Goal: Communication & Community: Answer question/provide support

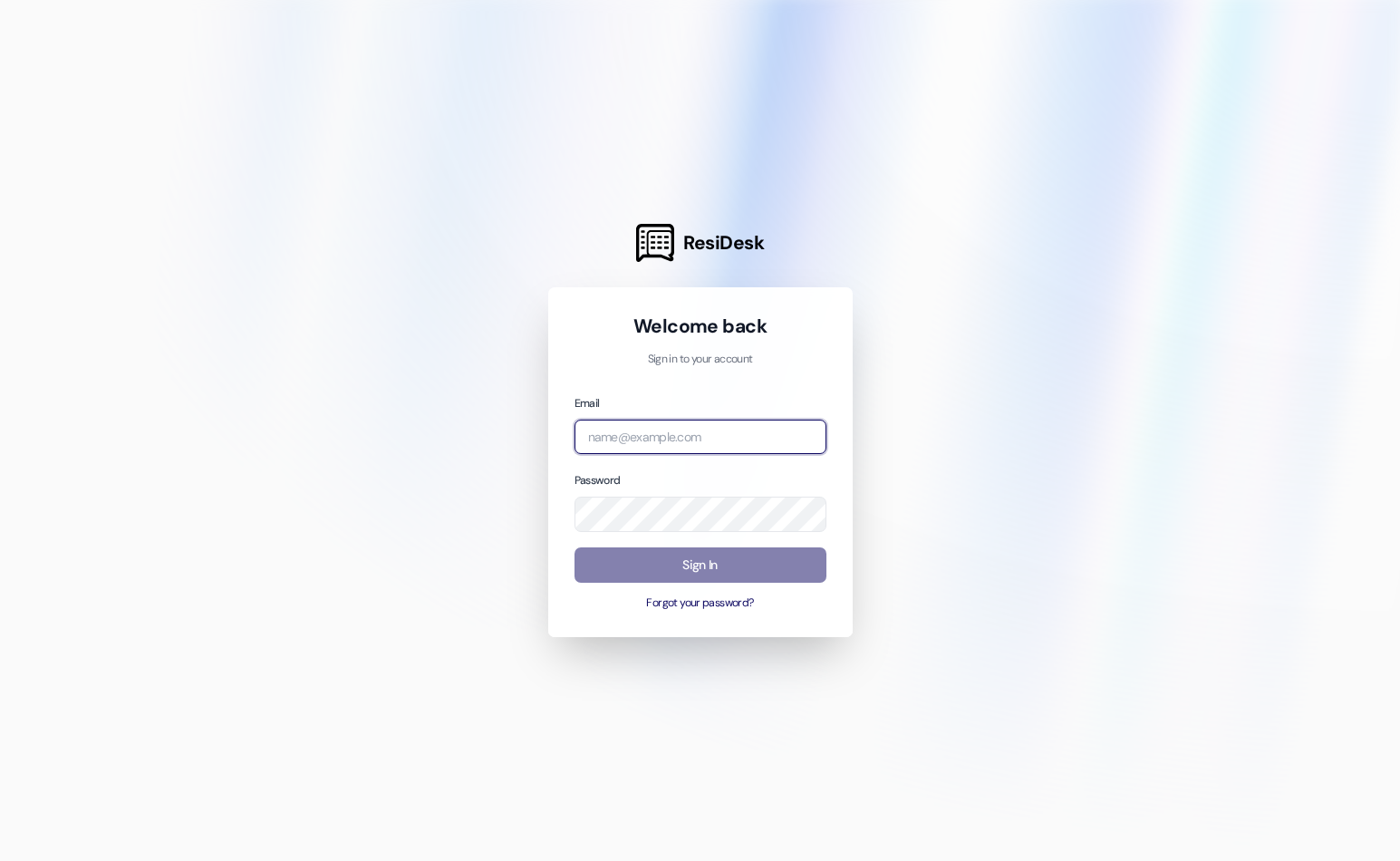
click at [621, 445] on input "email" at bounding box center [700, 437] width 251 height 36
type input "[EMAIL_ADDRESS][DOMAIN_NAME]"
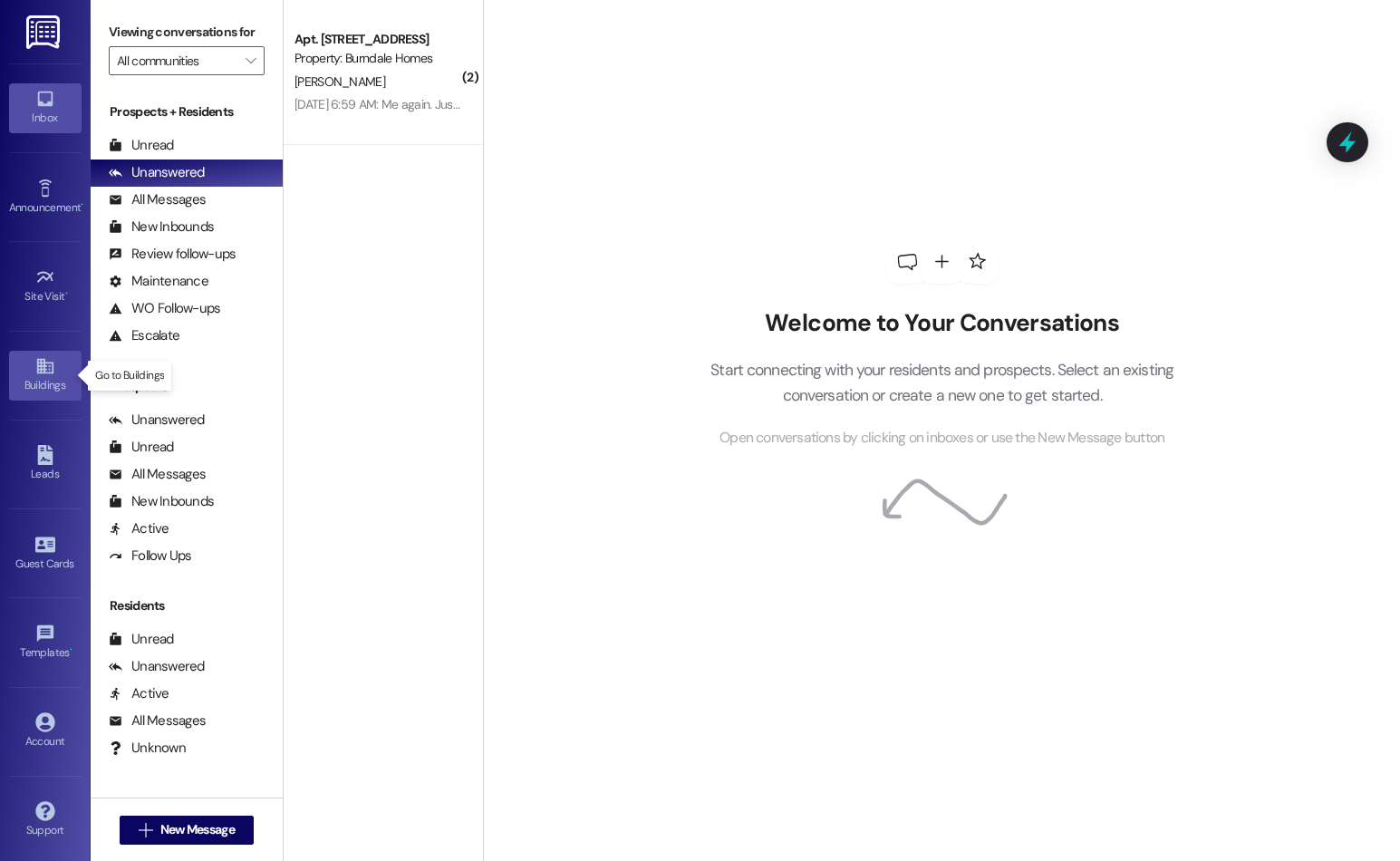
click at [37, 373] on icon at bounding box center [44, 367] width 17 height 16
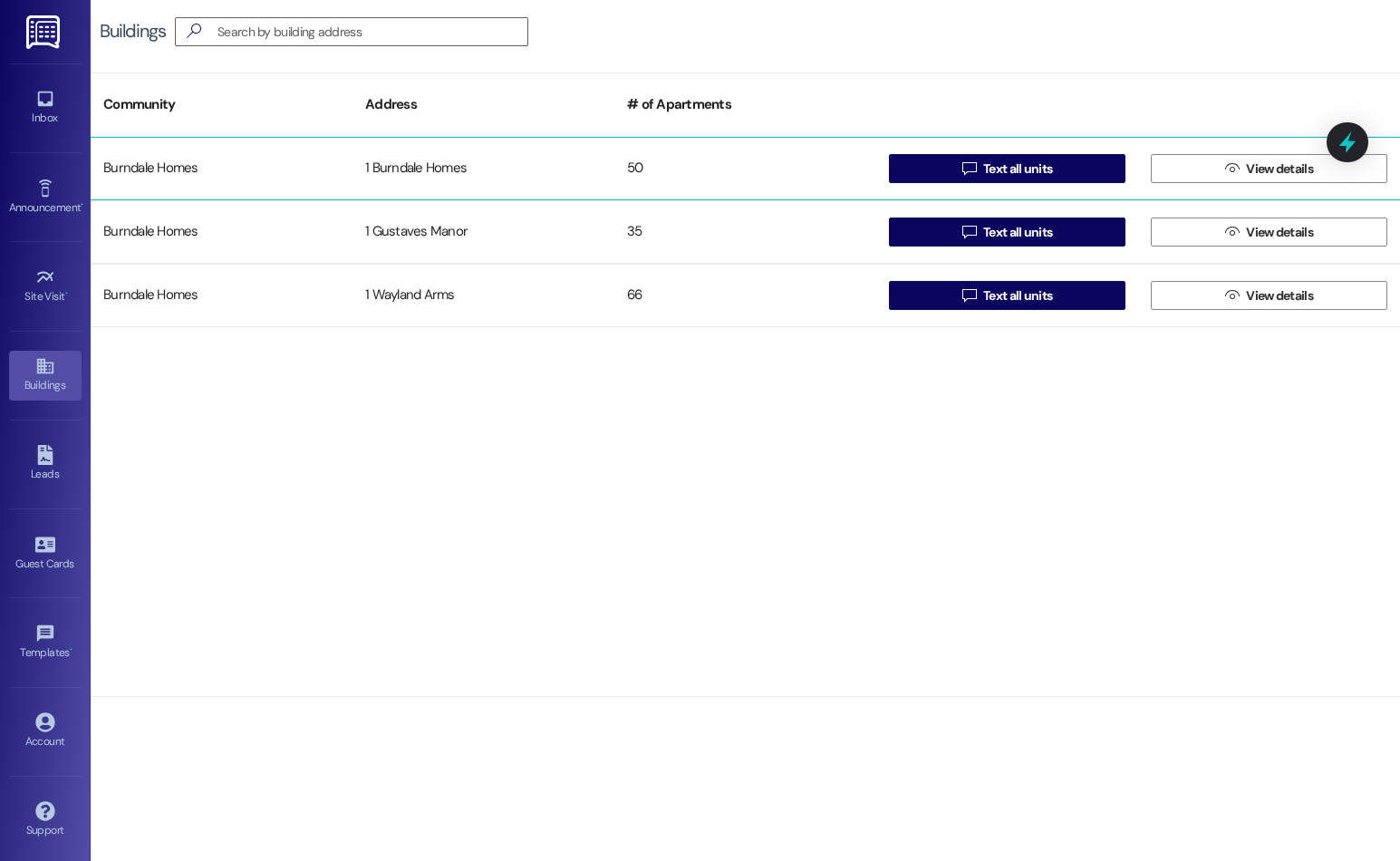
click at [264, 174] on div "Burndale Homes" at bounding box center [222, 169] width 262 height 36
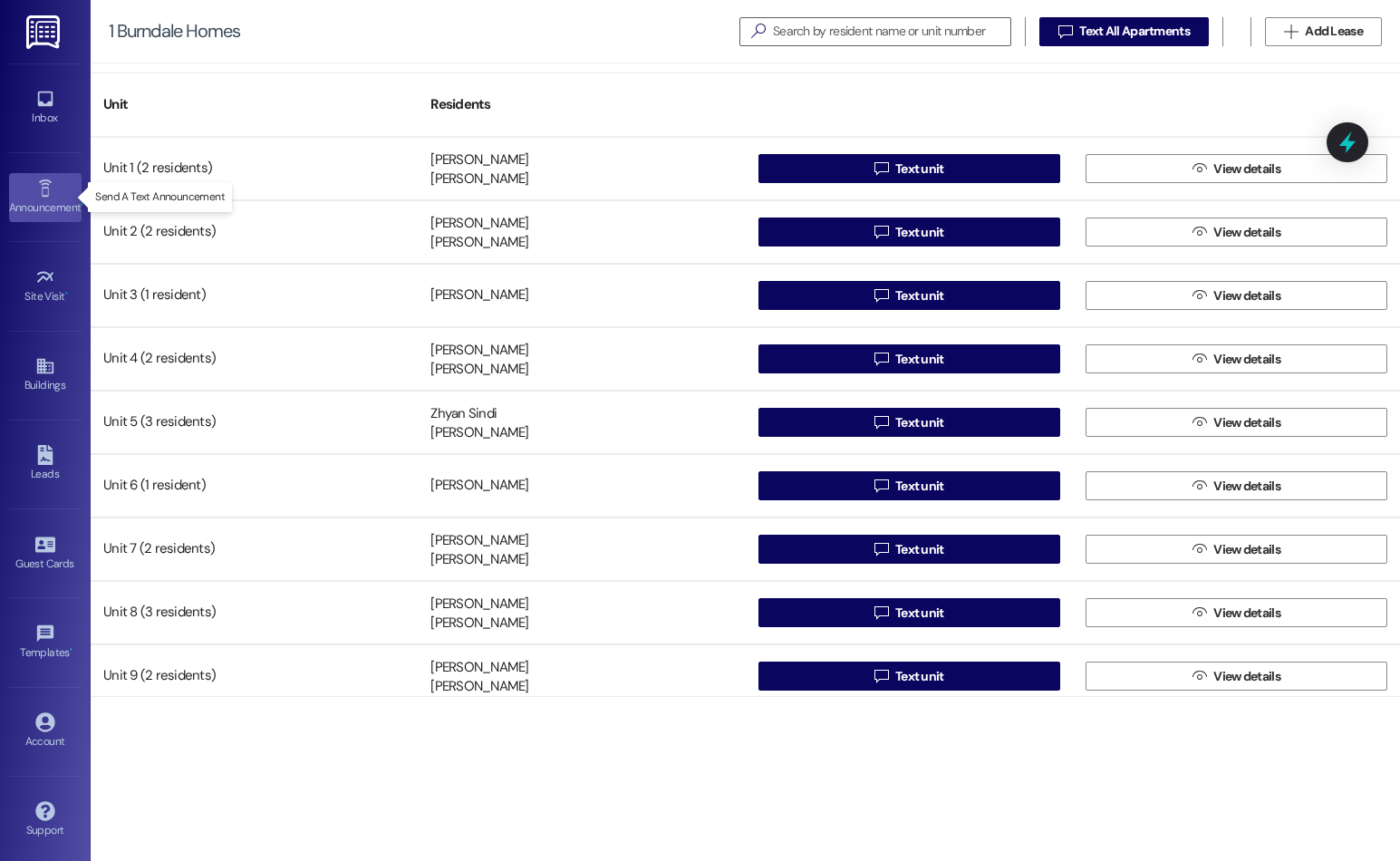
click at [43, 187] on icon at bounding box center [44, 187] width 13 height 17
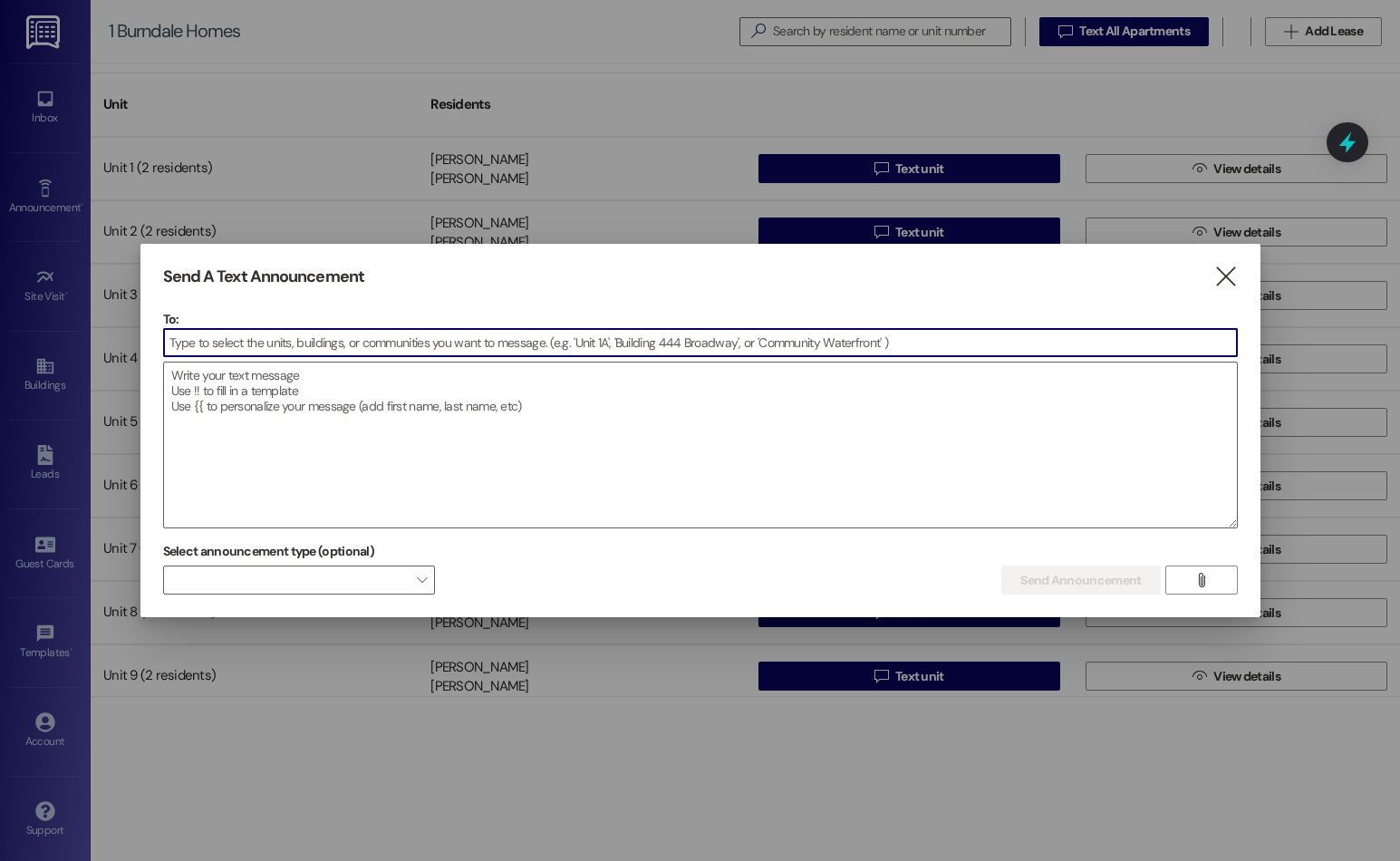
click at [1200, 269] on div "Send A Text Announcement " at bounding box center [700, 276] width 1075 height 21
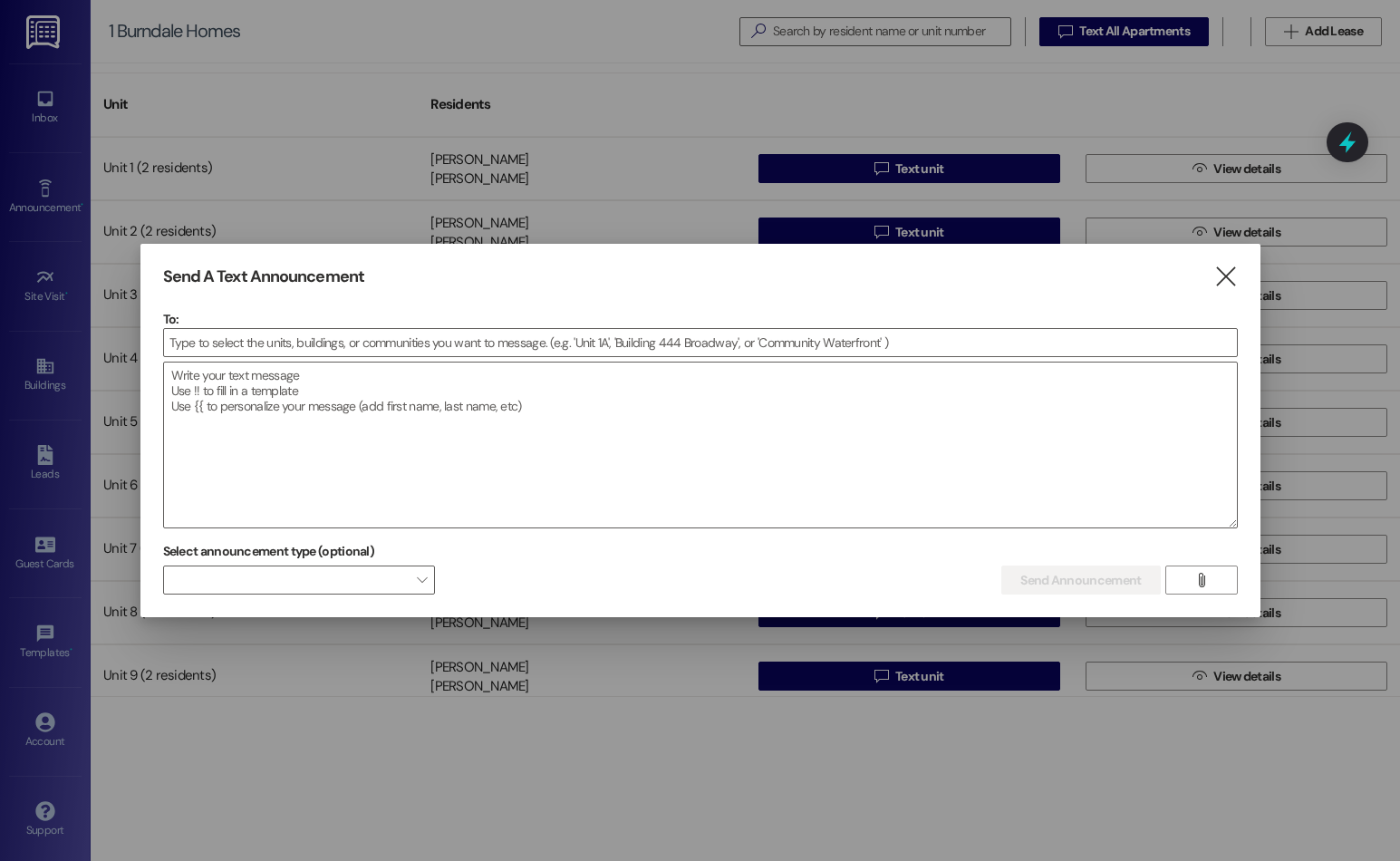
click at [1212, 268] on div "Send A Text Announcement " at bounding box center [700, 276] width 1075 height 21
drag, startPoint x: 1227, startPoint y: 271, endPoint x: 1207, endPoint y: 276, distance: 20.6
click at [1228, 272] on icon "" at bounding box center [1225, 276] width 25 height 19
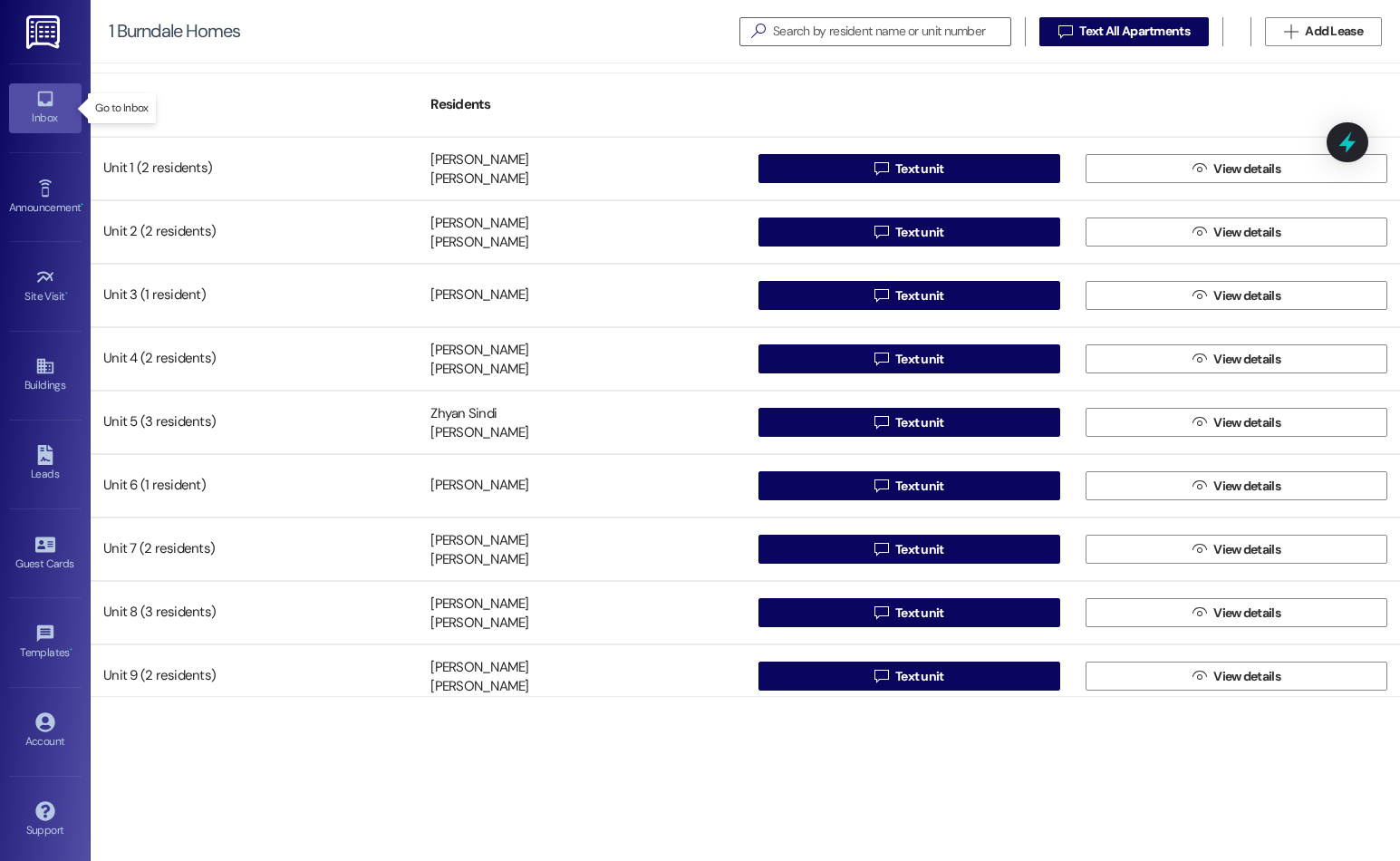
click at [25, 108] on link "Inbox" at bounding box center [45, 108] width 73 height 49
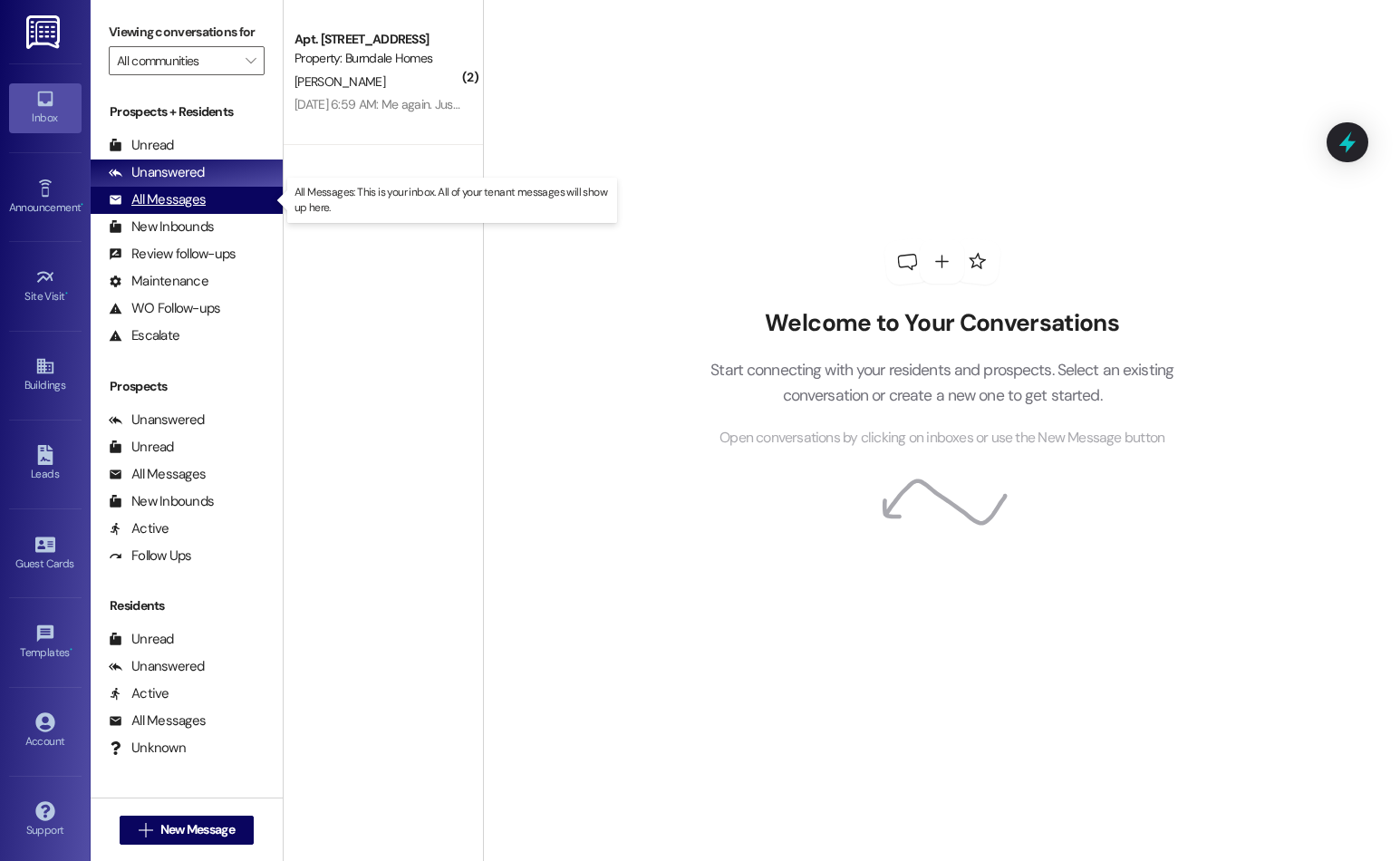
click at [204, 211] on div "All Messages (undefined)" at bounding box center [186, 200] width 192 height 28
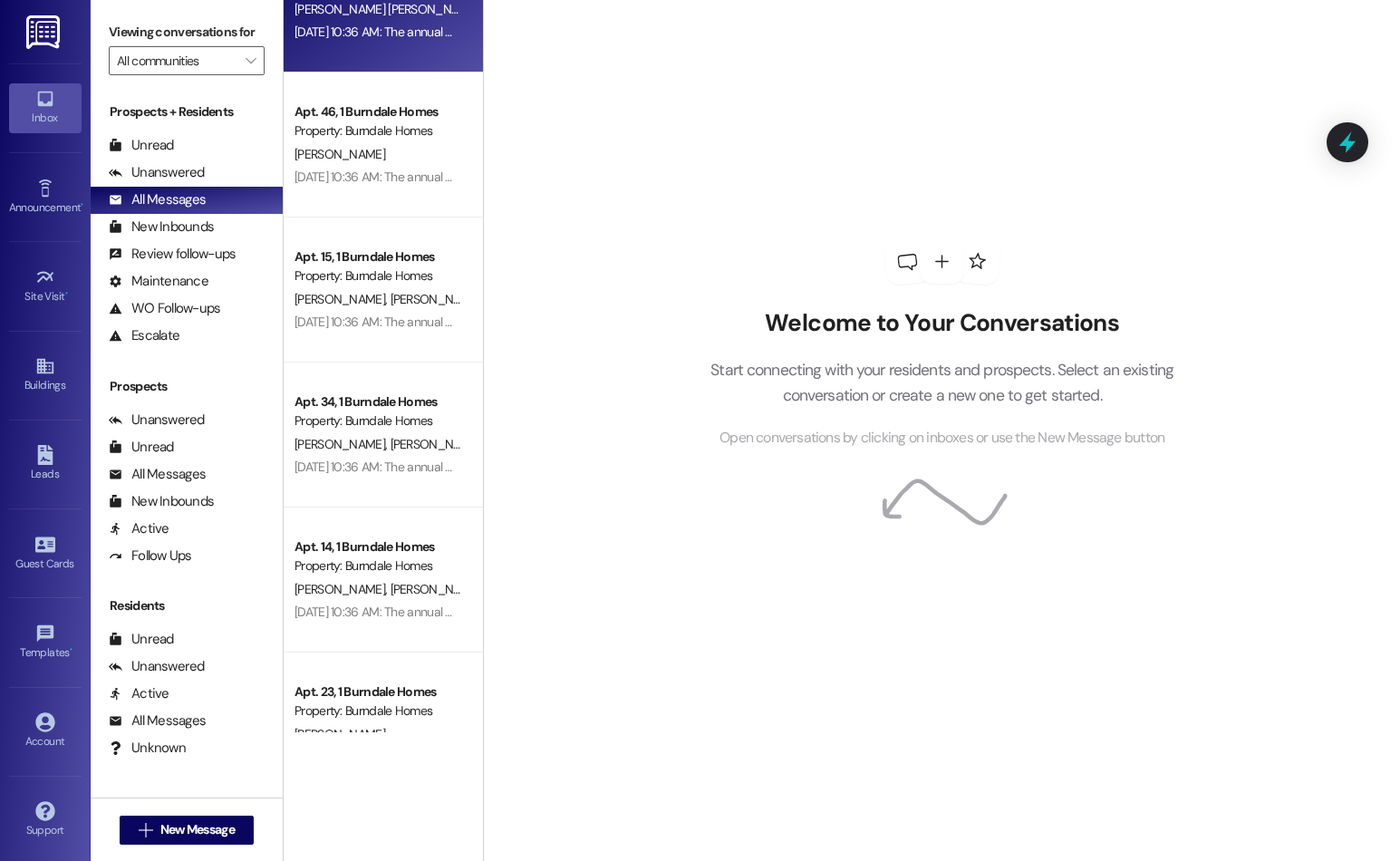
scroll to position [453, 0]
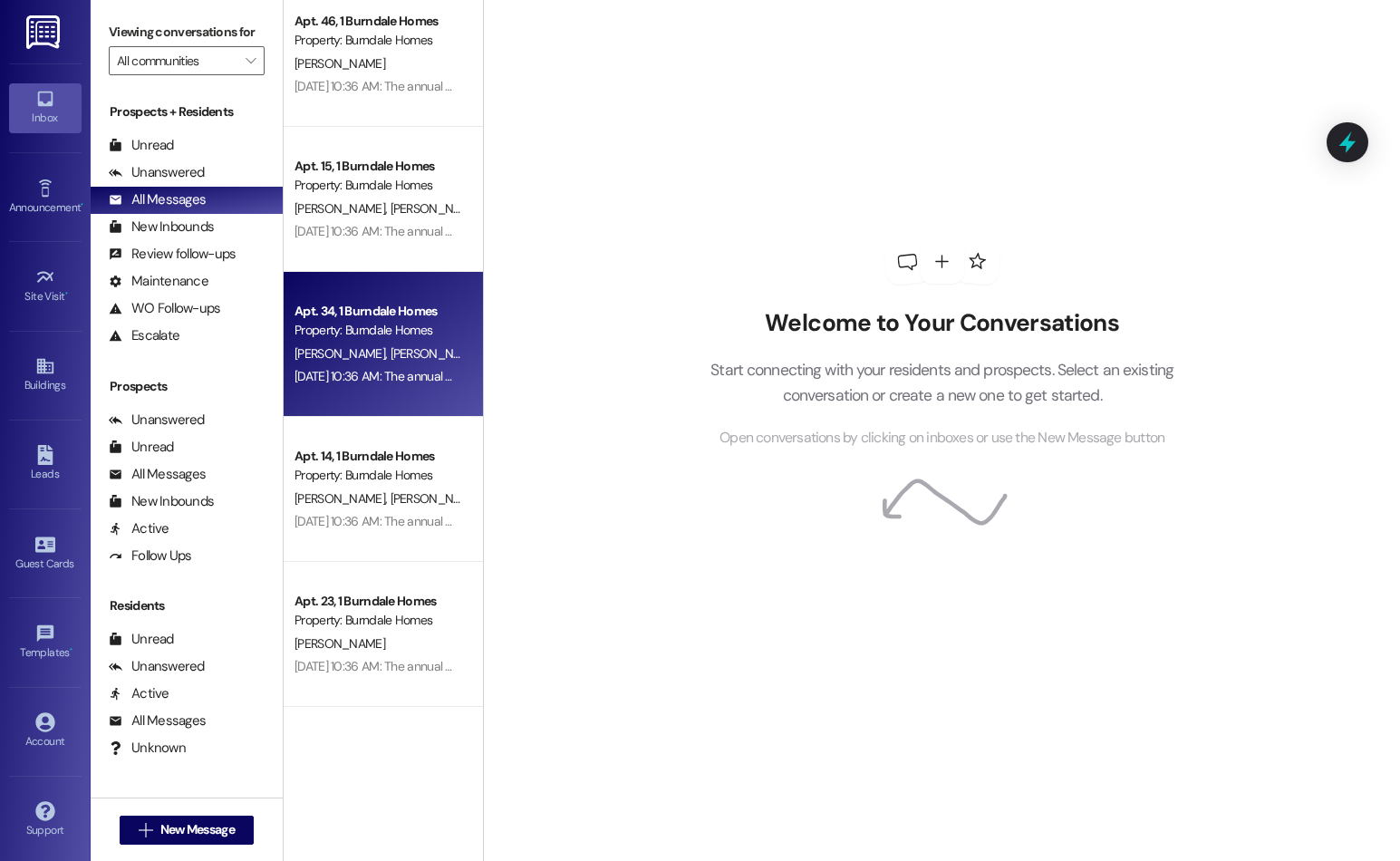
click at [422, 356] on div "[PERSON_NAME] [PERSON_NAME]" at bounding box center [379, 353] width 172 height 23
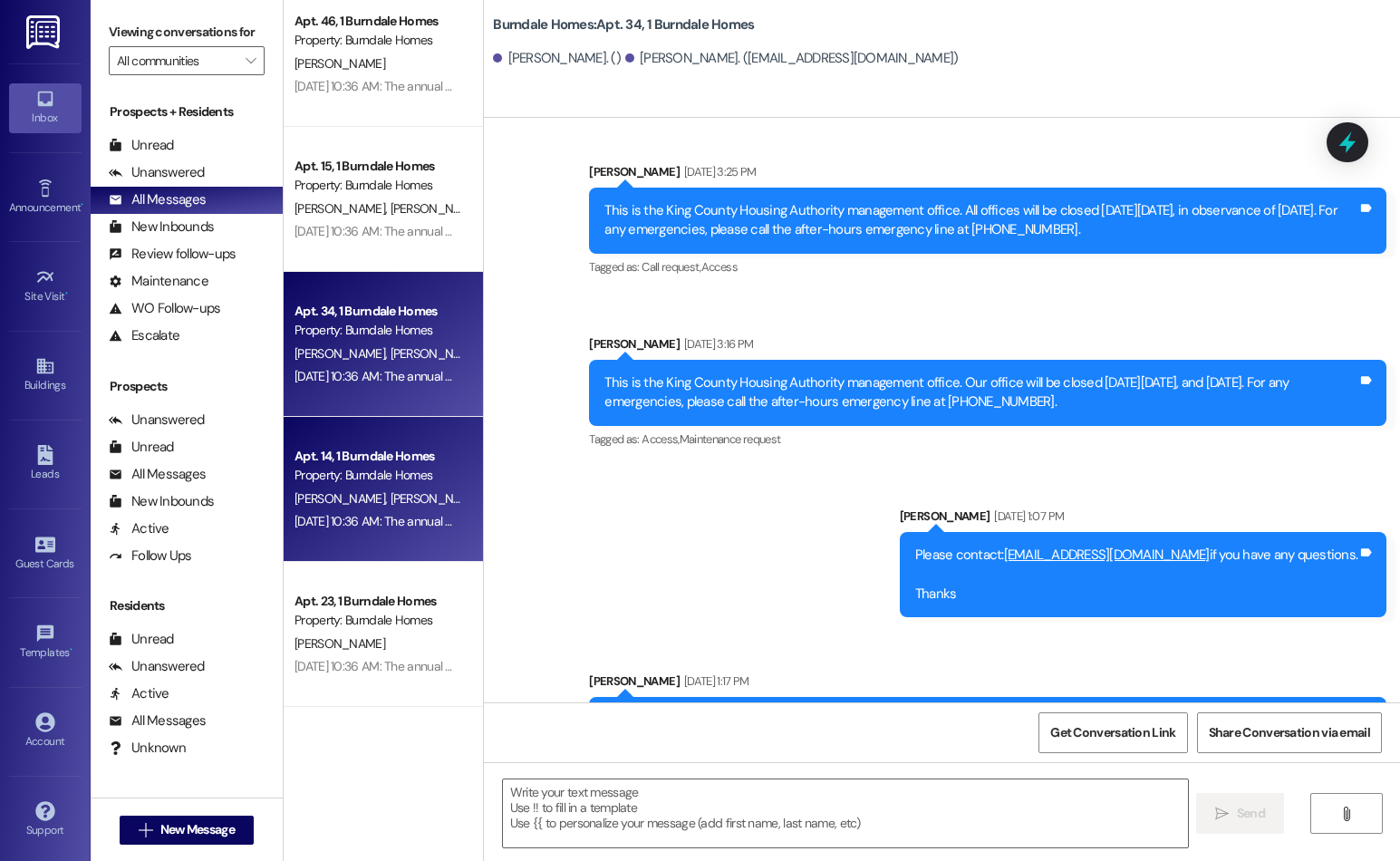
scroll to position [634, 0]
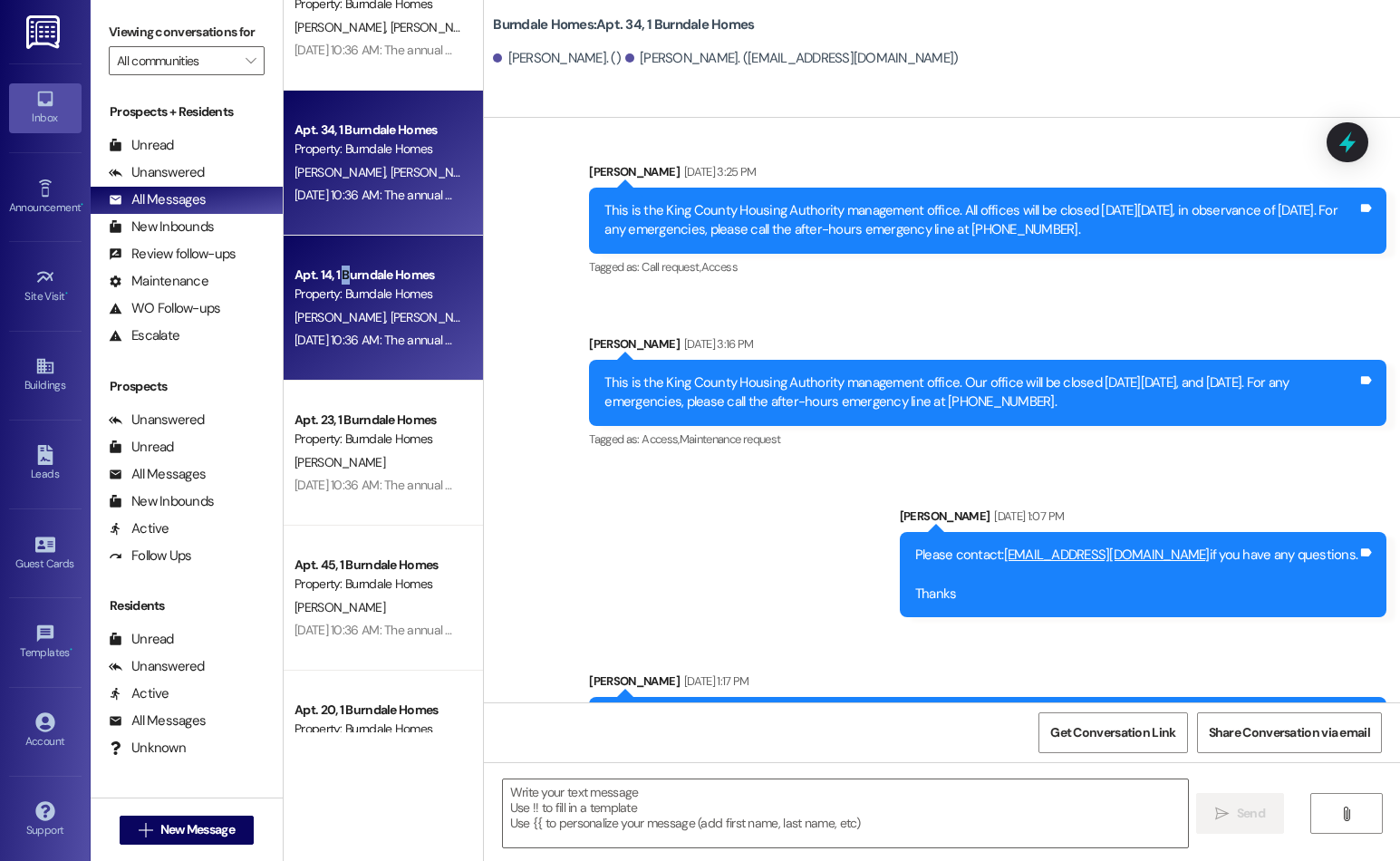
click at [349, 280] on div "Apt. 14, 1 Burndale Homes" at bounding box center [379, 274] width 168 height 19
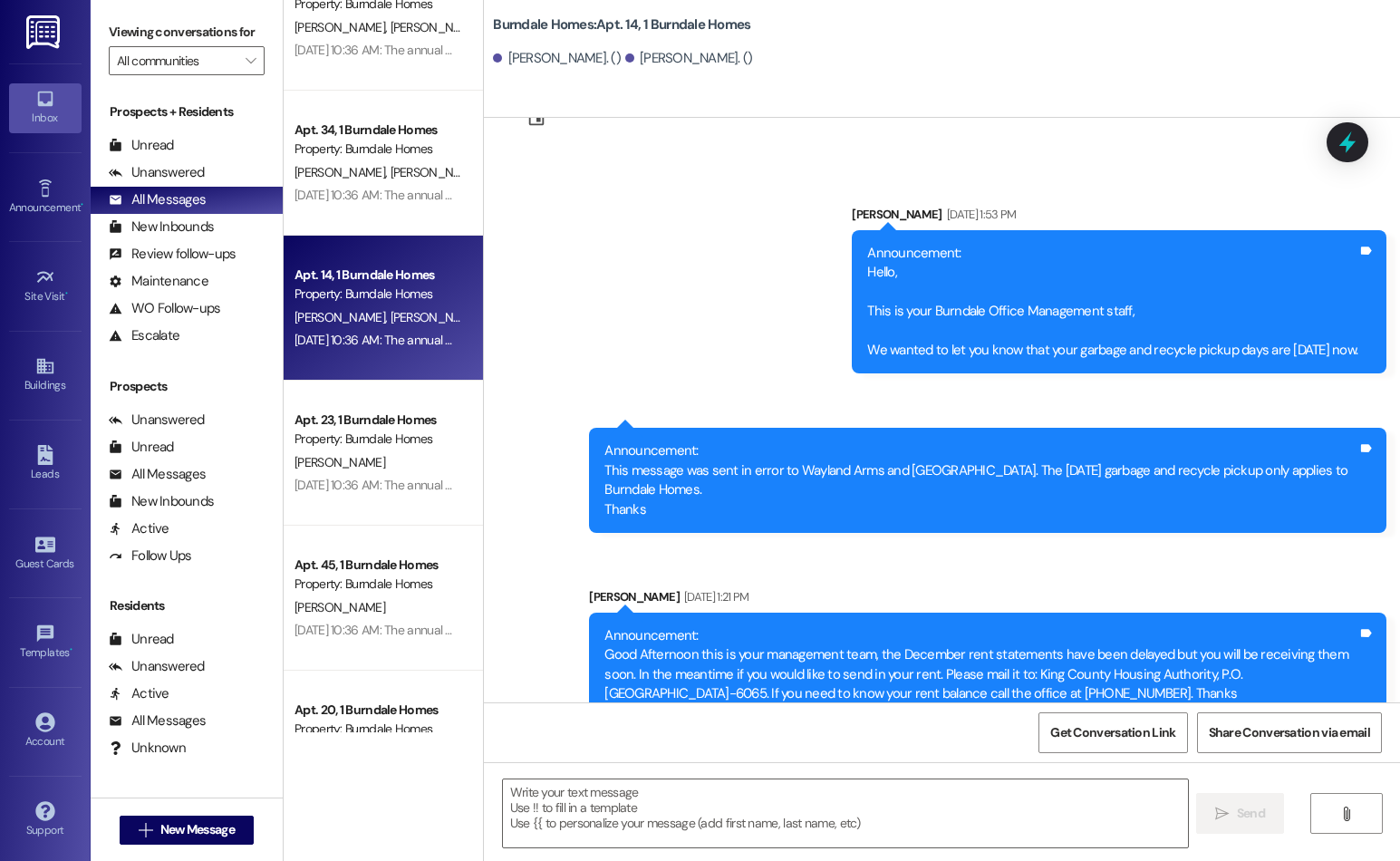
scroll to position [0, 0]
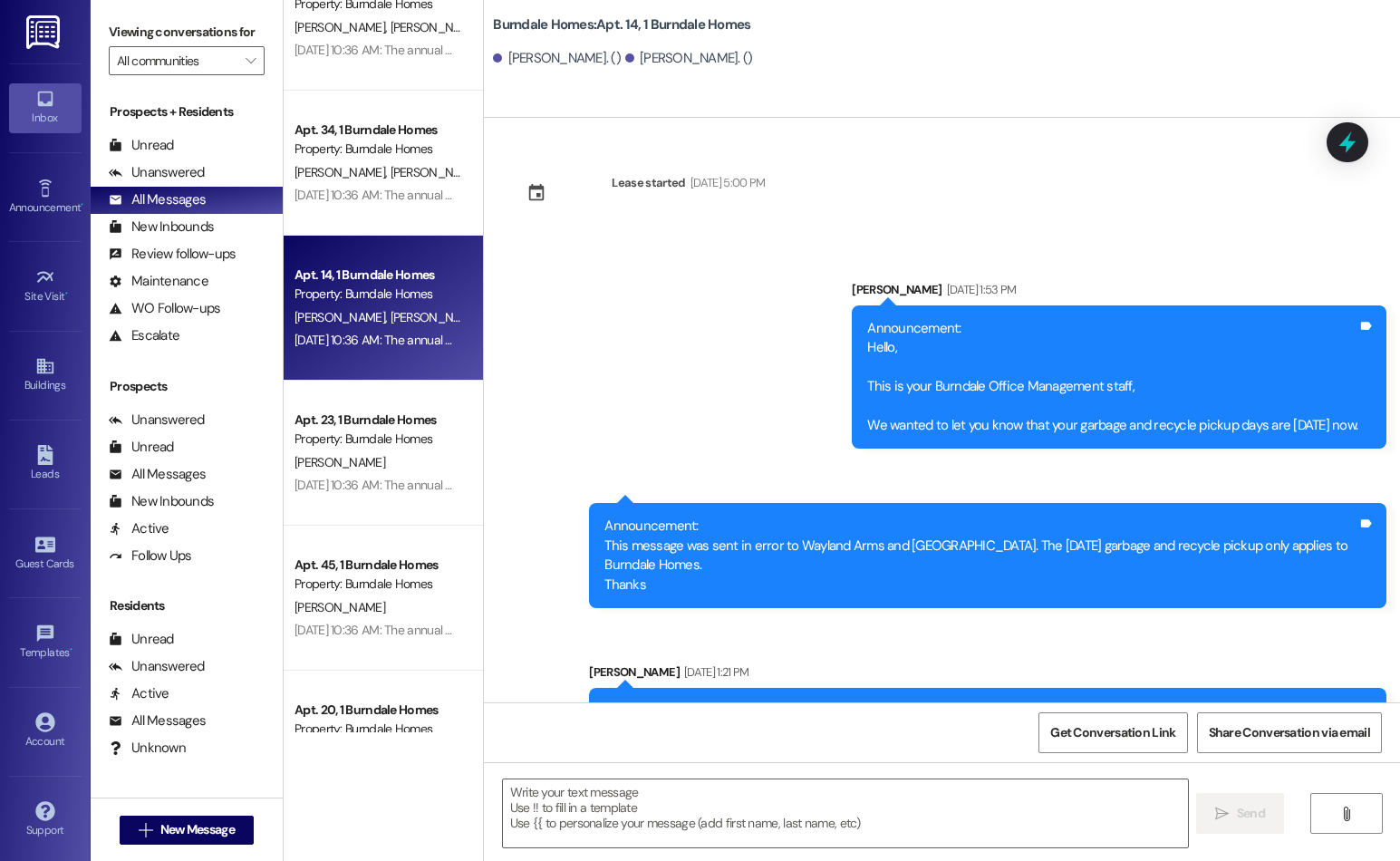
drag, startPoint x: 1395, startPoint y: 60, endPoint x: 1396, endPoint y: 114, distance: 54.0
click at [1396, 114] on div "Burndale Homes: Apt. 14, 1 Burndale Homes [PERSON_NAME]. () [PERSON_NAME]. ()" at bounding box center [942, 58] width 916 height 117
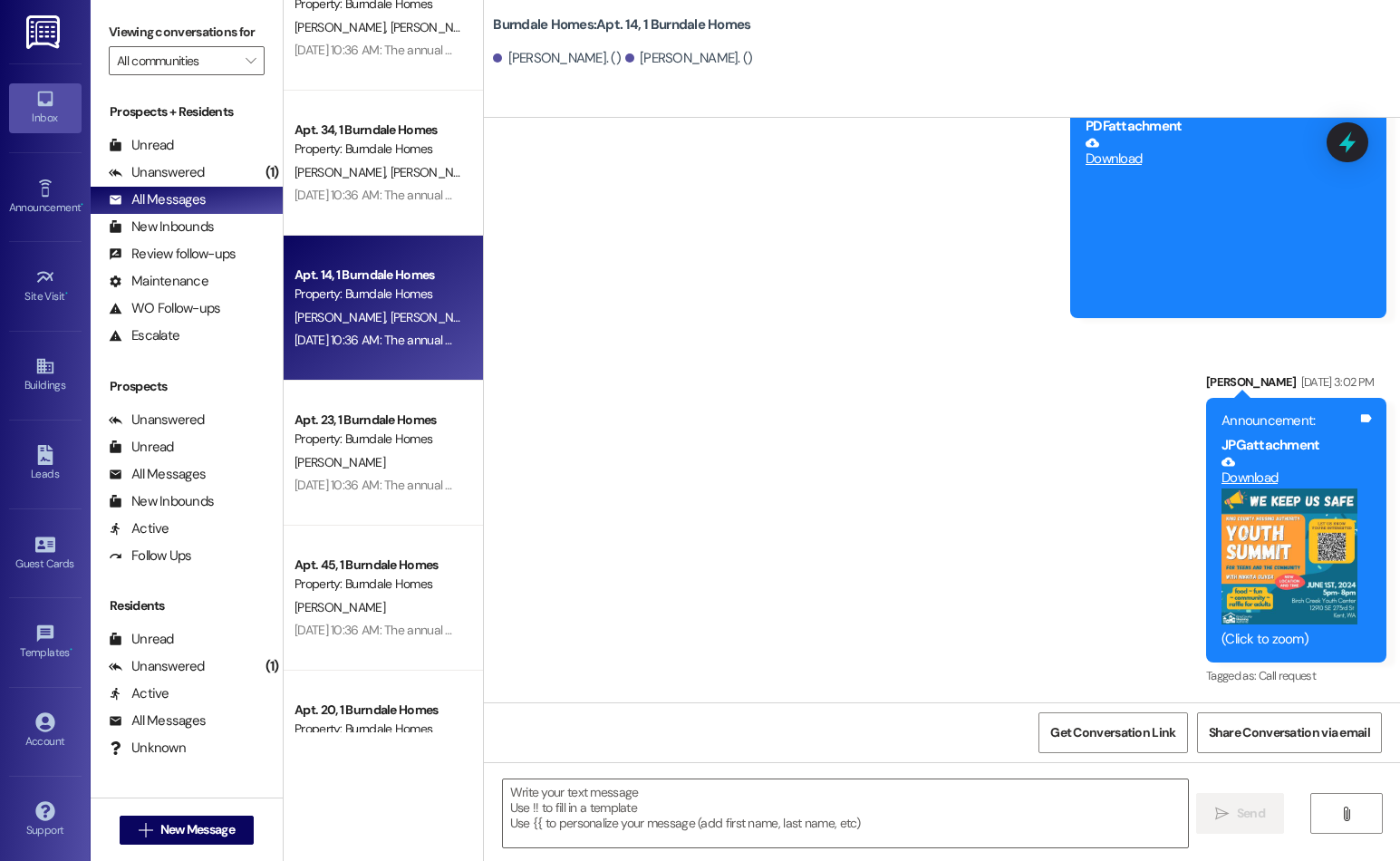
scroll to position [1541, 0]
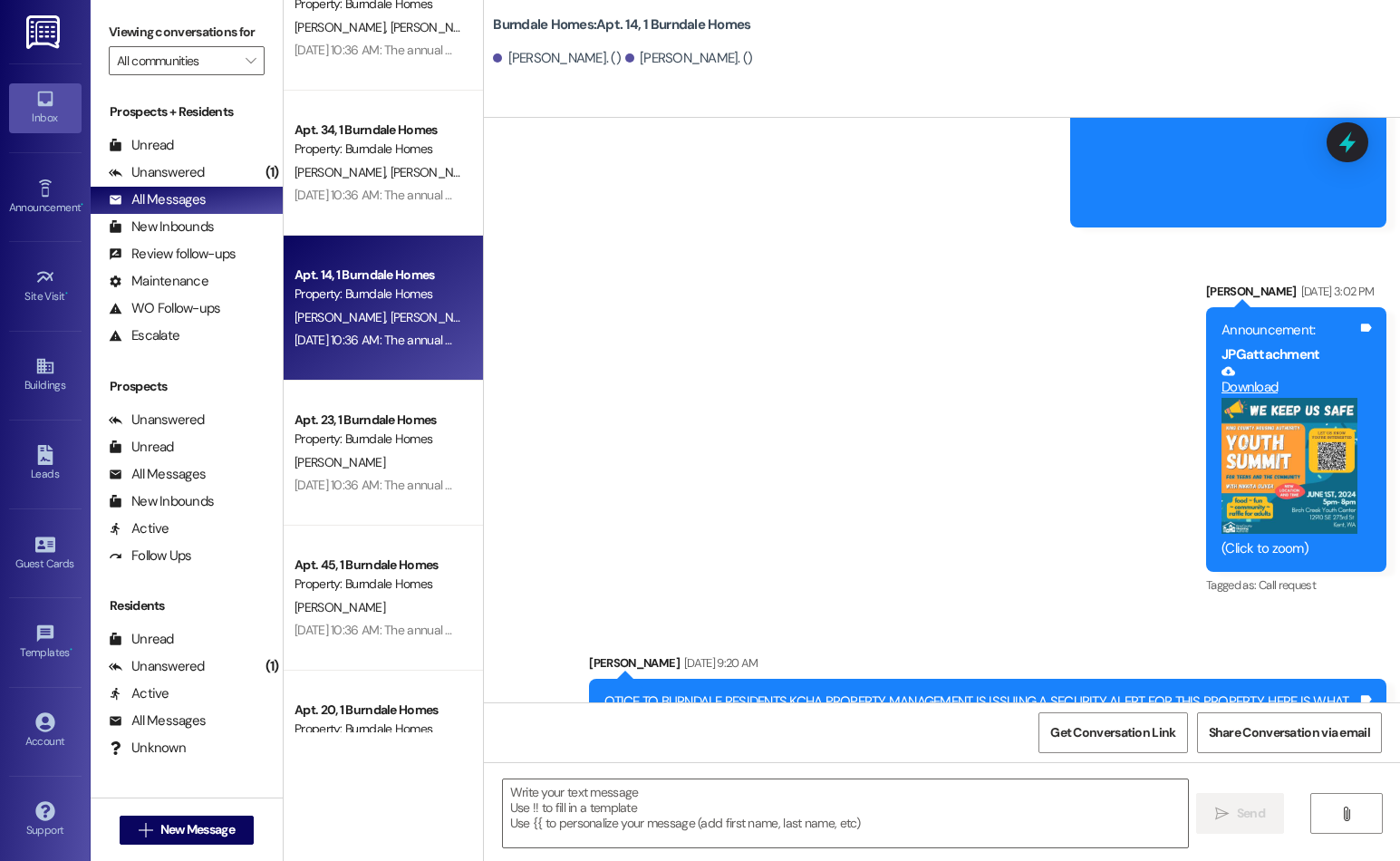
click at [1279, 387] on link "Download" at bounding box center [1290, 380] width 136 height 32
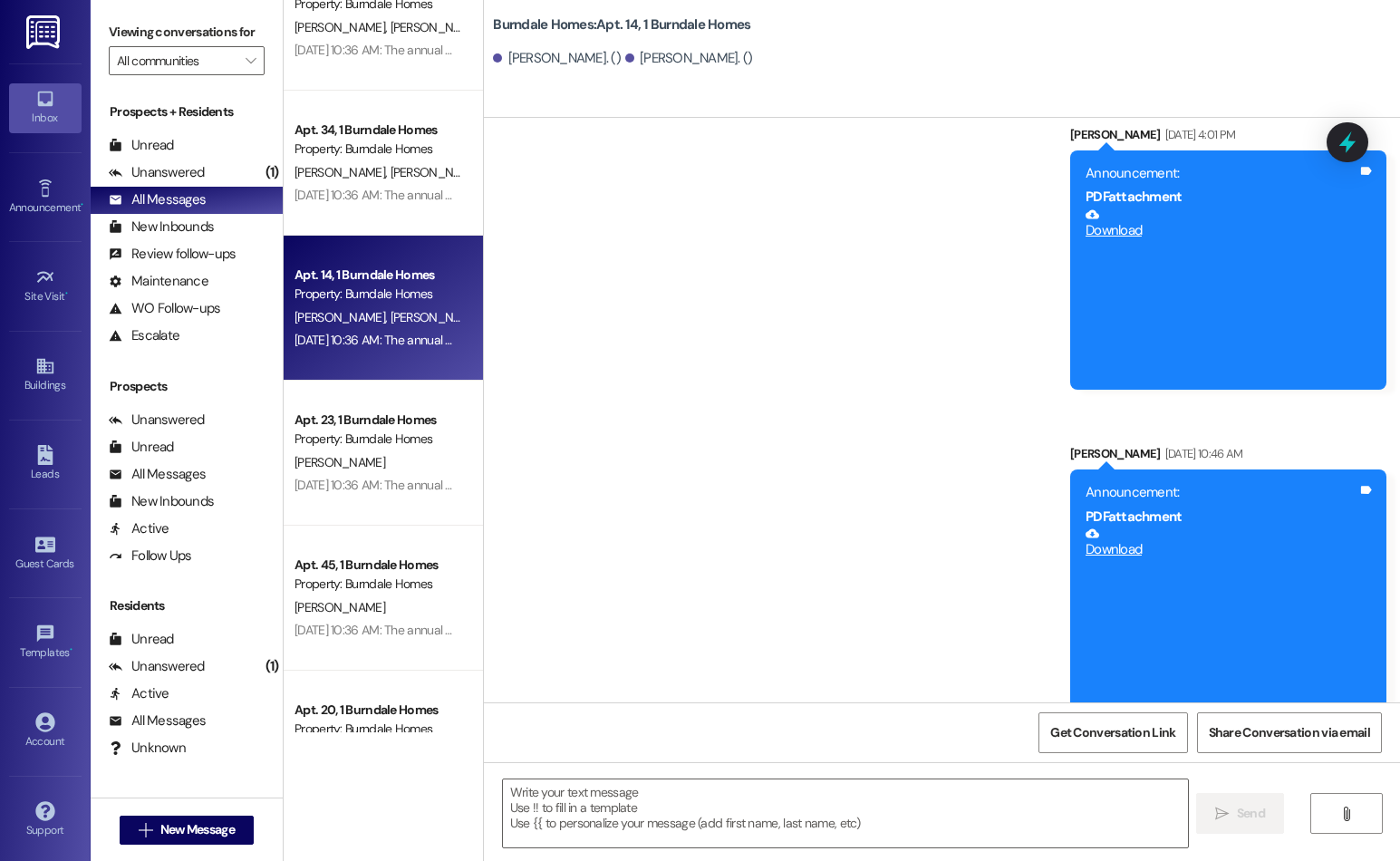
scroll to position [3715, 0]
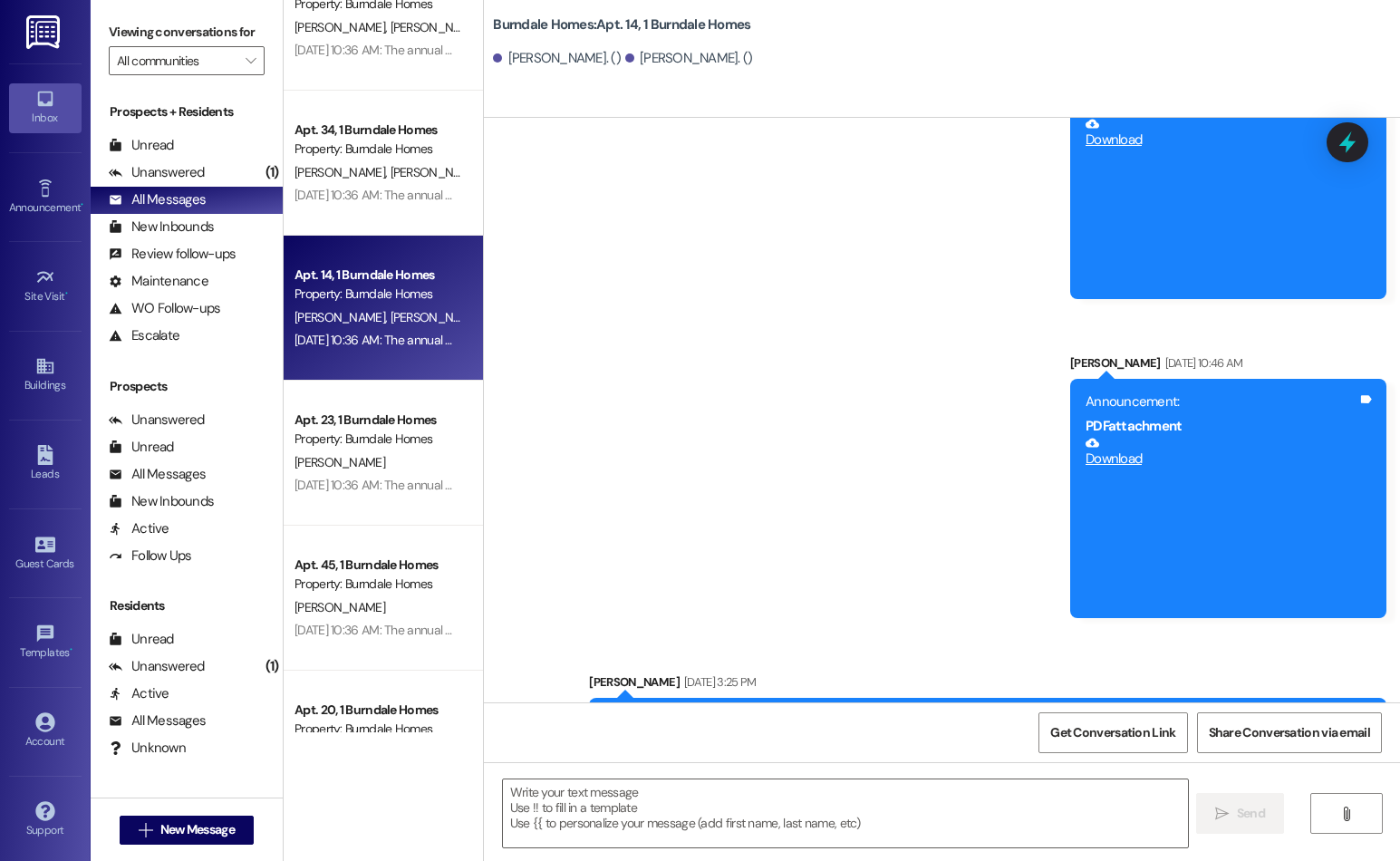
click at [1119, 379] on div "[PERSON_NAME] [DATE] 10:46 AM" at bounding box center [1227, 366] width 316 height 26
click at [1118, 70] on div "[PERSON_NAME]. () [PERSON_NAME]. ()" at bounding box center [946, 58] width 907 height 36
click at [1119, 70] on div "[PERSON_NAME]. () [PERSON_NAME]. ()" at bounding box center [946, 58] width 907 height 36
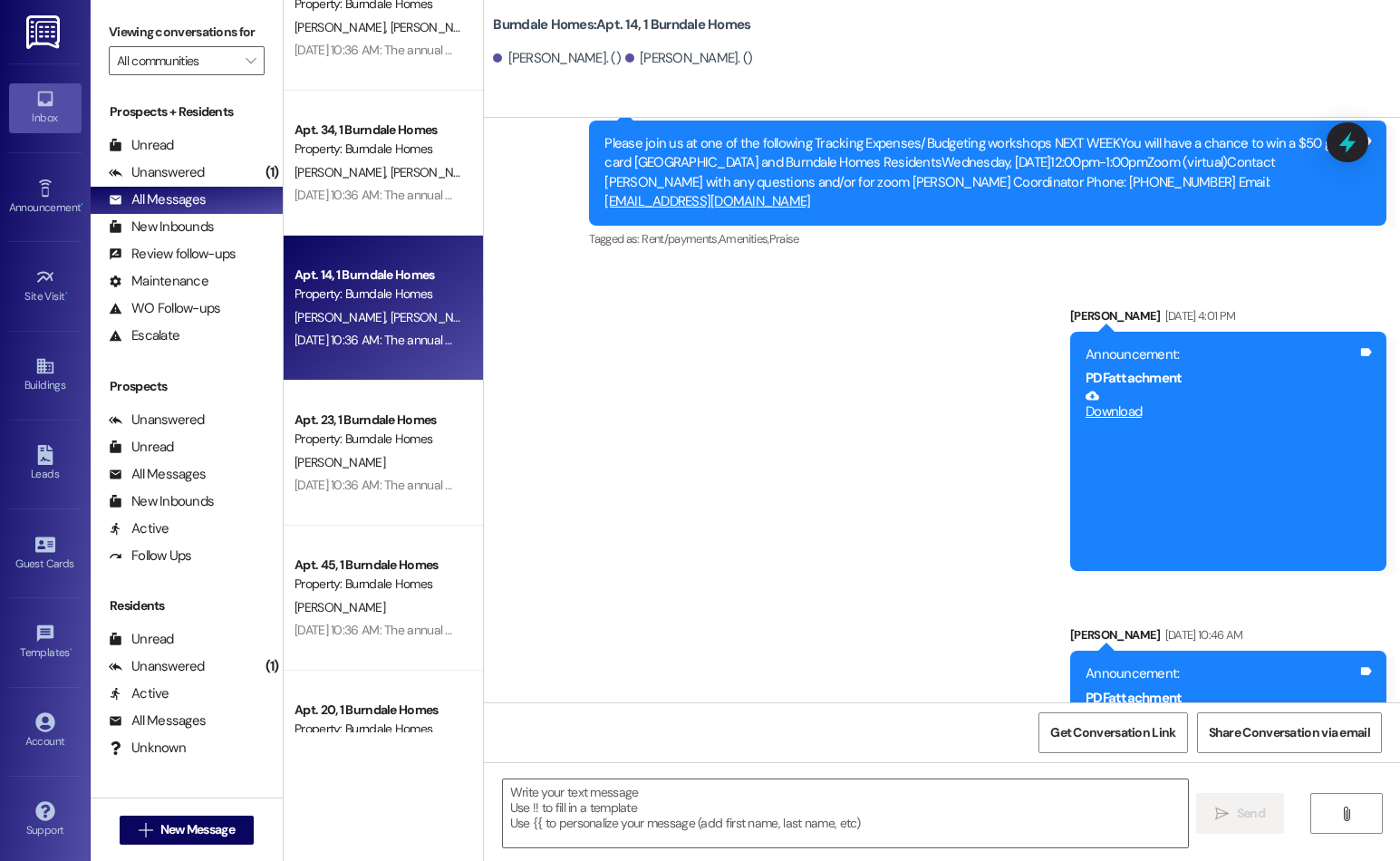
scroll to position [3535, 0]
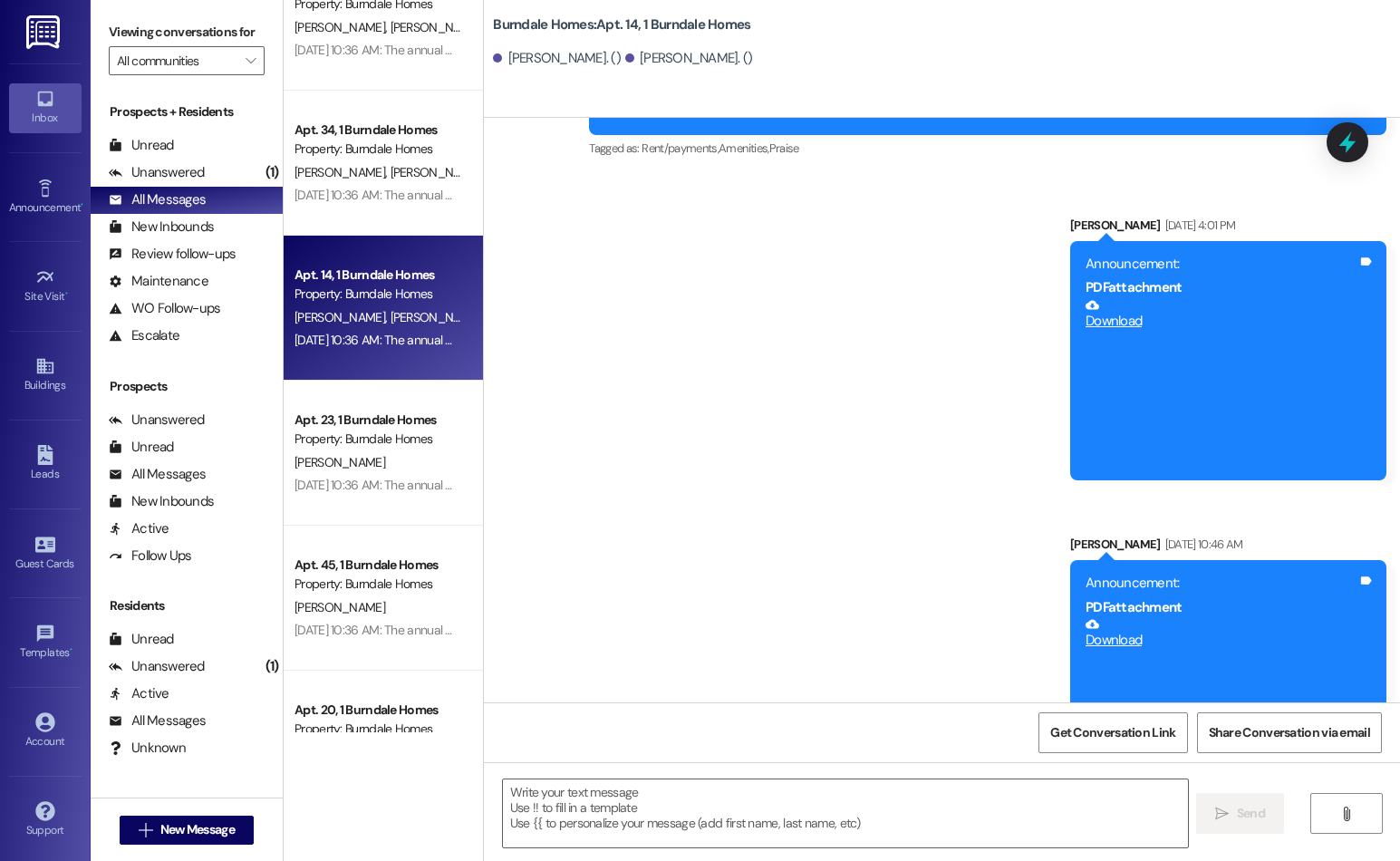
click at [1110, 255] on div "Announcement: PDF attachment Download Tags and notes" at bounding box center [1227, 360] width 316 height 240
click at [1105, 262] on div "Announcement: PDF attachment Download Tags and notes" at bounding box center [1227, 360] width 316 height 240
click at [1151, 542] on div "Announcement, sent via SMS [PERSON_NAME] [DATE] 10:46 AM Announcement: PDF atta…" at bounding box center [1227, 667] width 343 height 292
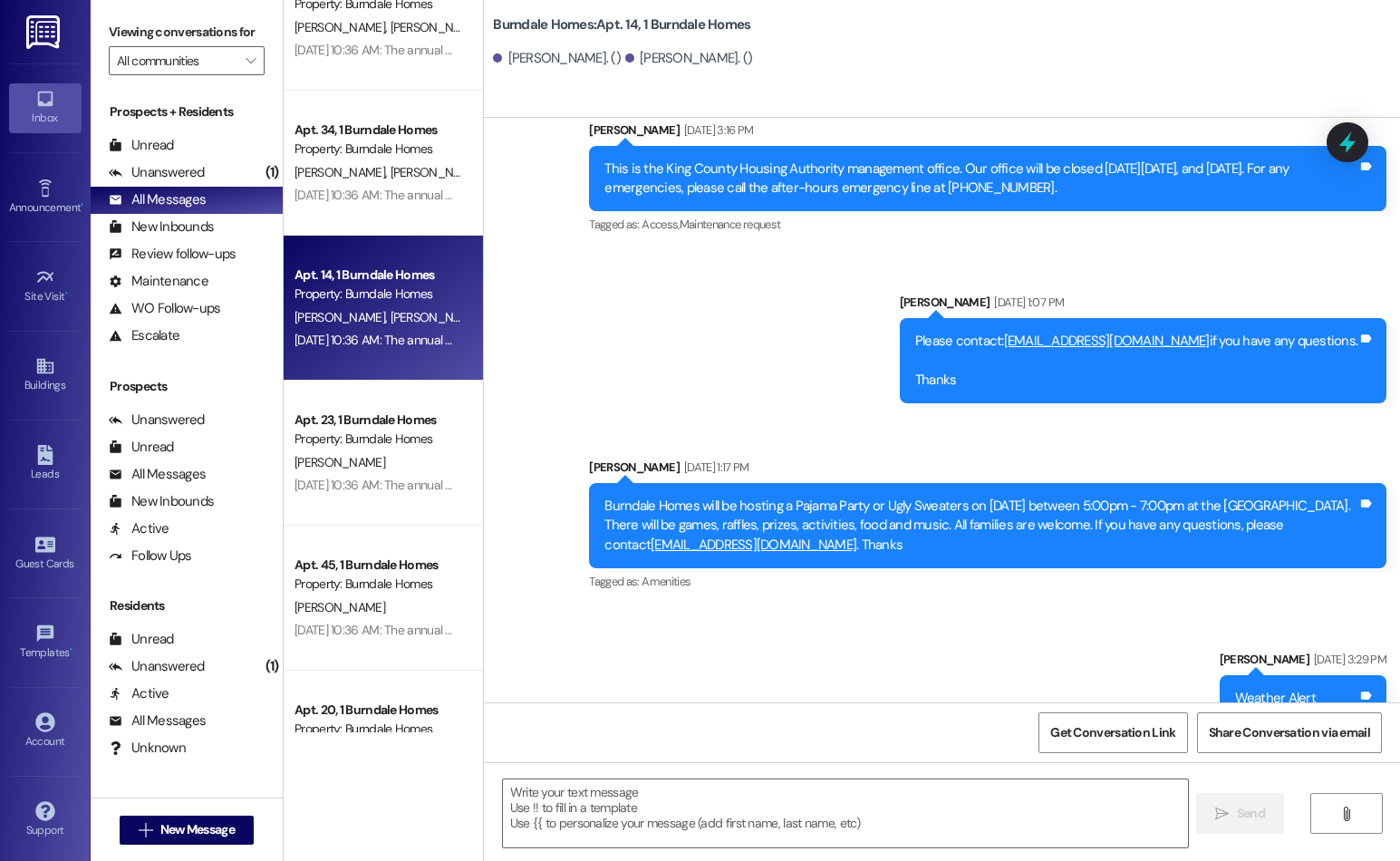
scroll to position [4531, 0]
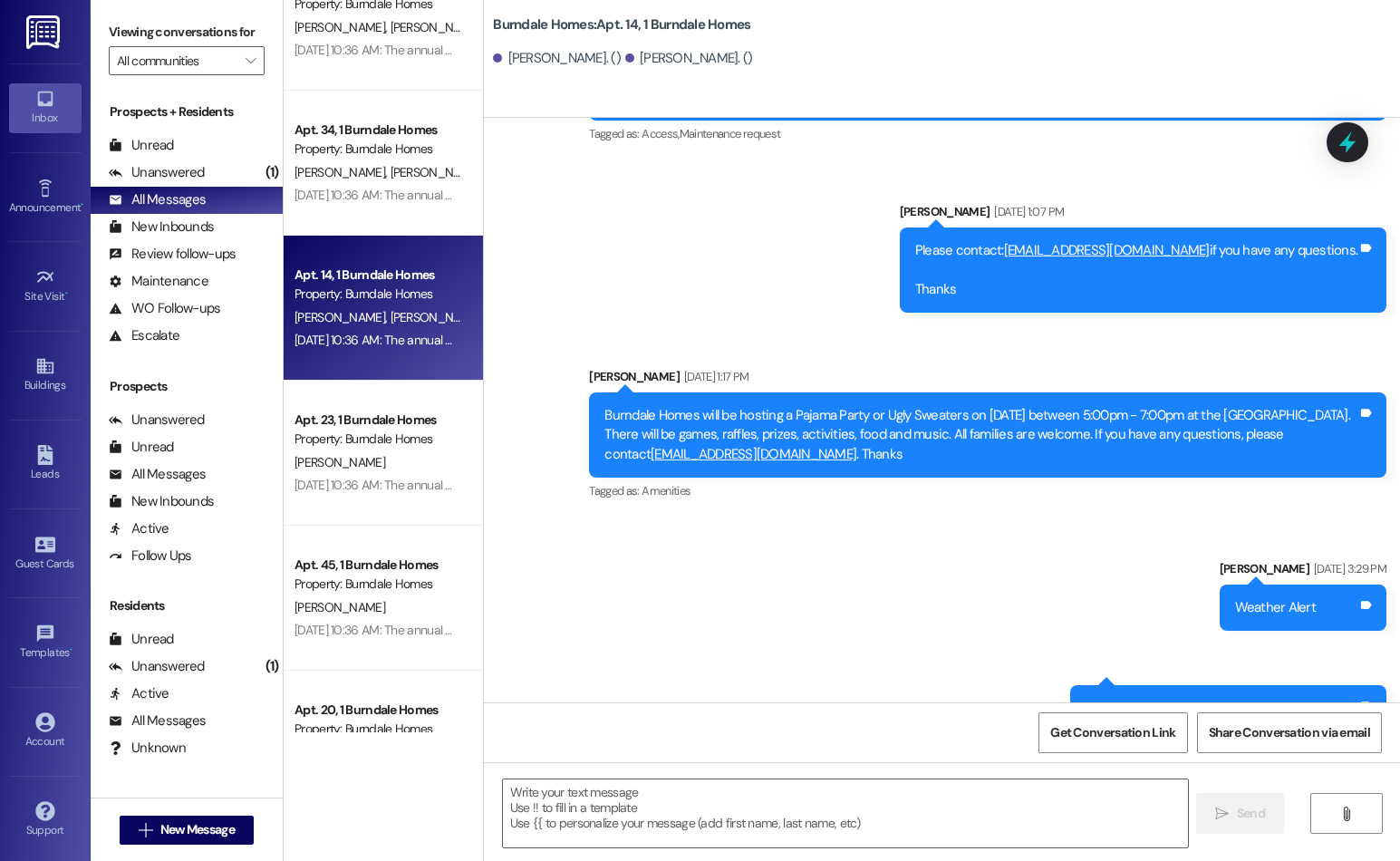
click at [163, 575] on div "Prospects + Residents Unread (0) Unread: Any message you haven't read yet will …" at bounding box center [186, 438] width 192 height 688
click at [136, 593] on div "Prospects + Residents Unread (0) Unread: Any message you haven't read yet will …" at bounding box center [186, 438] width 192 height 688
click at [140, 585] on div "Prospects + Residents Unread (0) Unread: Any message you haven't read yet will …" at bounding box center [186, 438] width 192 height 688
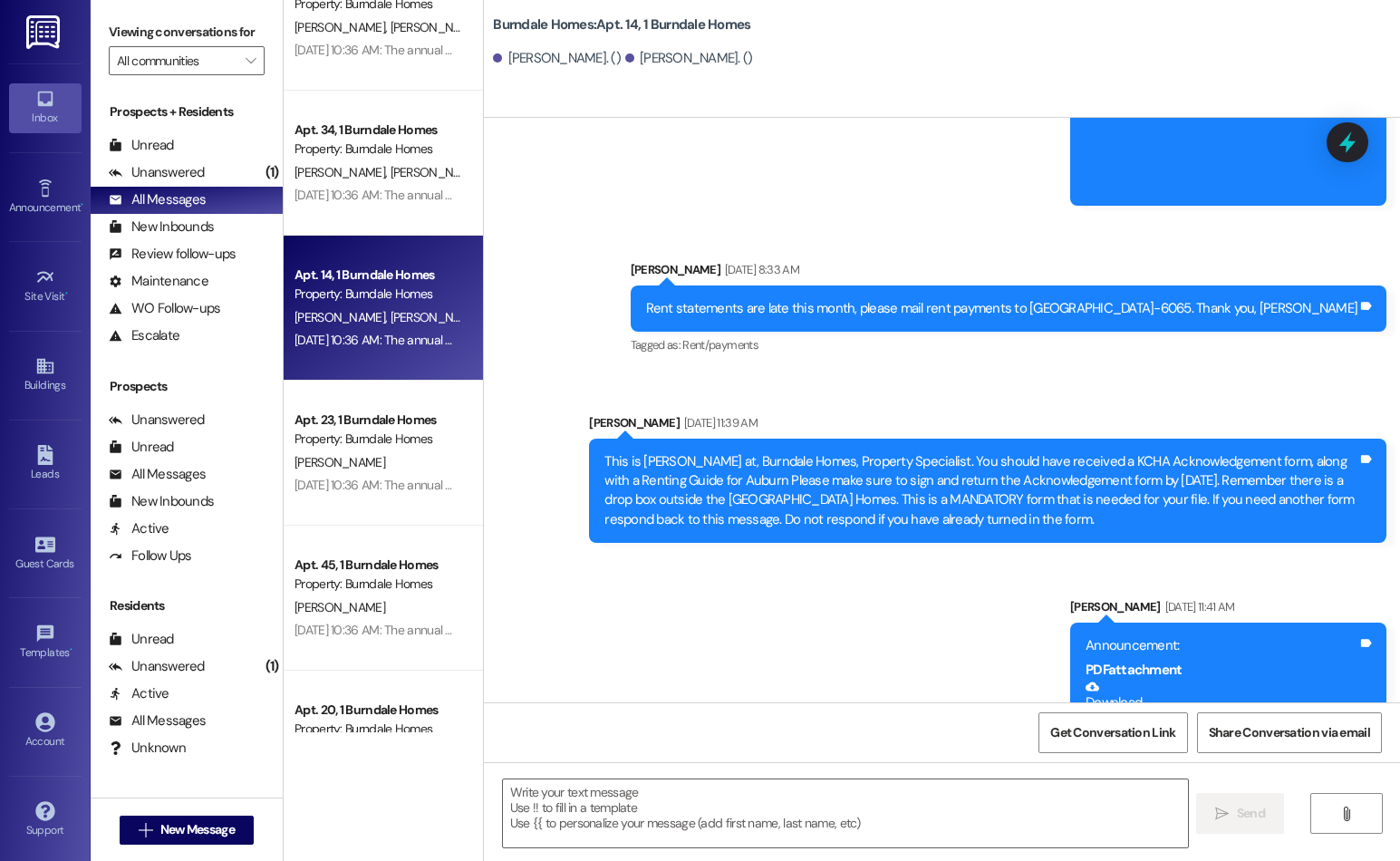
scroll to position [1088, 0]
